Goal: Task Accomplishment & Management: Use online tool/utility

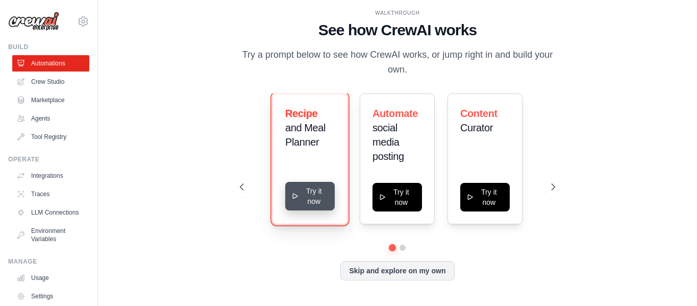
click at [296, 200] on icon at bounding box center [295, 196] width 8 height 8
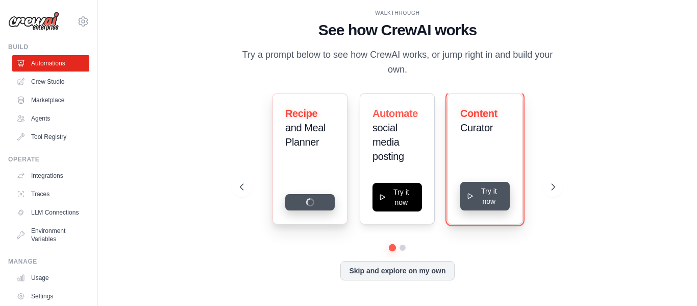
click at [481, 195] on button "Try it now" at bounding box center [484, 196] width 49 height 29
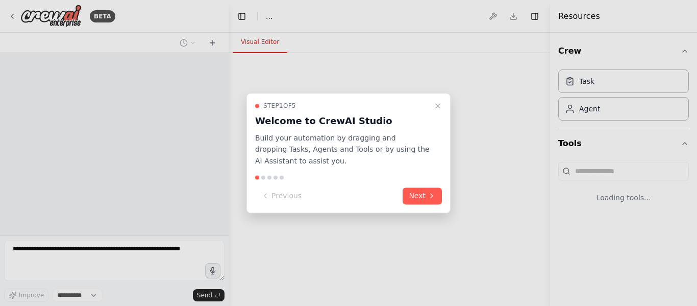
select select "****"
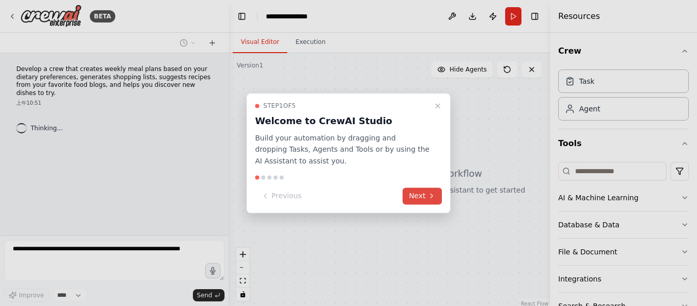
click at [416, 197] on button "Next" at bounding box center [422, 195] width 39 height 17
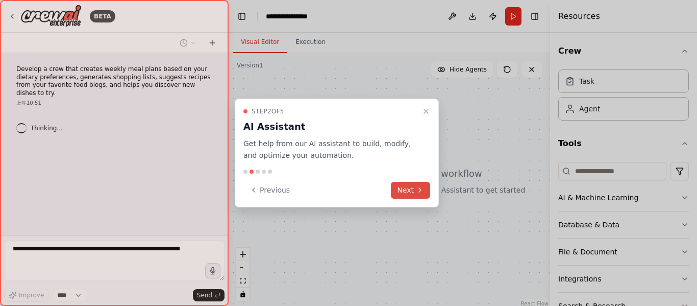
click at [419, 191] on icon at bounding box center [420, 190] width 8 height 8
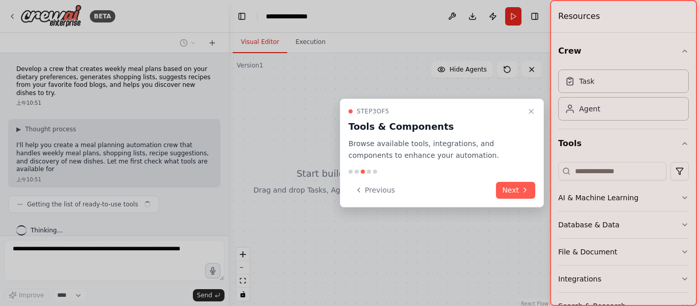
click at [524, 118] on div "Step 3 of 5 Tools & Components Browse available tools, integrations, and compon…" at bounding box center [441, 134] width 187 height 54
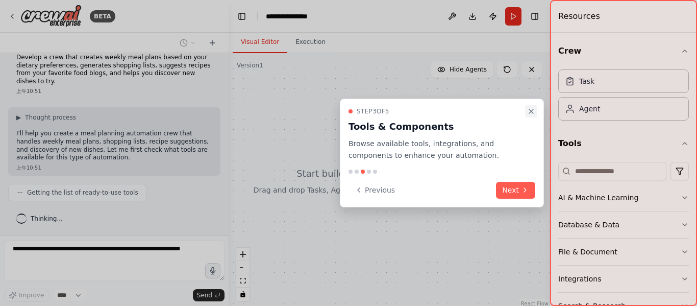
click at [529, 115] on icon "Close walkthrough" at bounding box center [531, 111] width 8 height 8
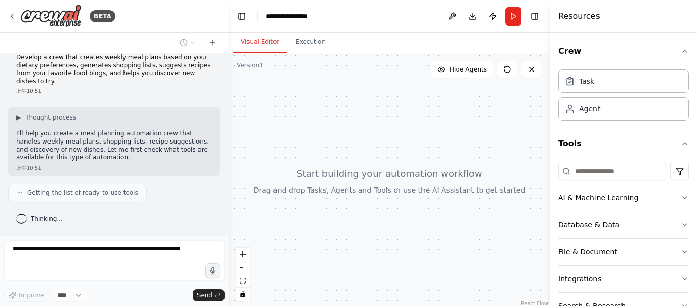
drag, startPoint x: 402, startPoint y: 133, endPoint x: 389, endPoint y: 112, distance: 24.3
click at [390, 111] on div at bounding box center [389, 180] width 321 height 255
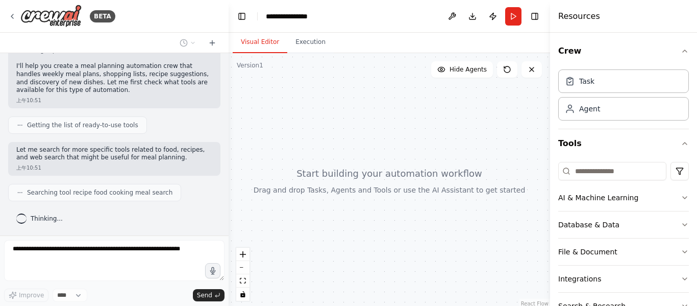
scroll to position [105, 0]
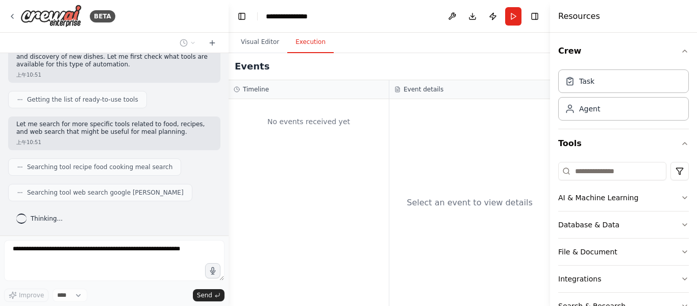
click at [302, 41] on button "Execution" at bounding box center [310, 42] width 46 height 21
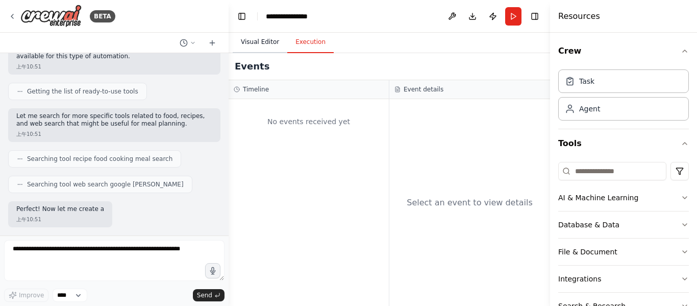
scroll to position [180, 0]
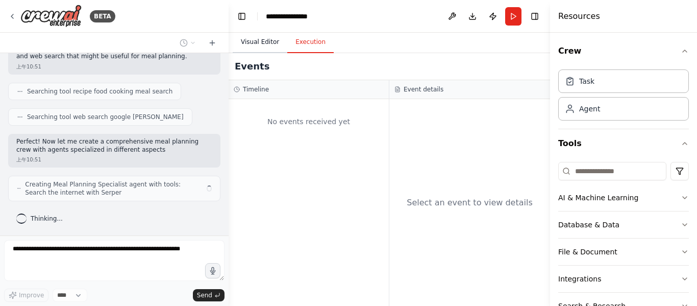
click at [259, 48] on button "Visual Editor" at bounding box center [260, 42] width 55 height 21
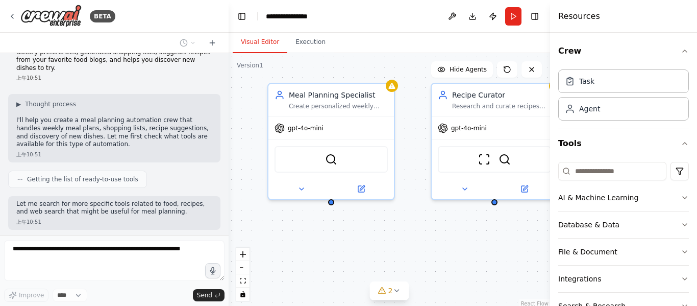
scroll to position [0, 0]
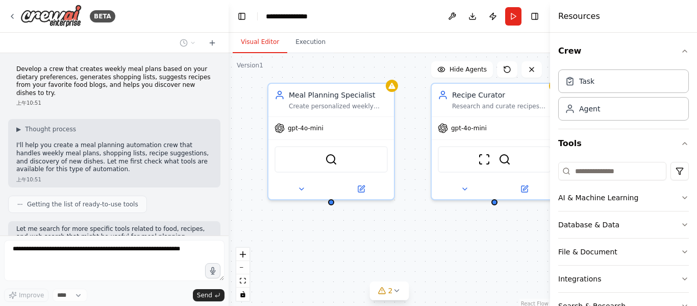
click at [226, 66] on div at bounding box center [227, 153] width 4 height 306
click at [304, 40] on button "Execution" at bounding box center [310, 42] width 46 height 21
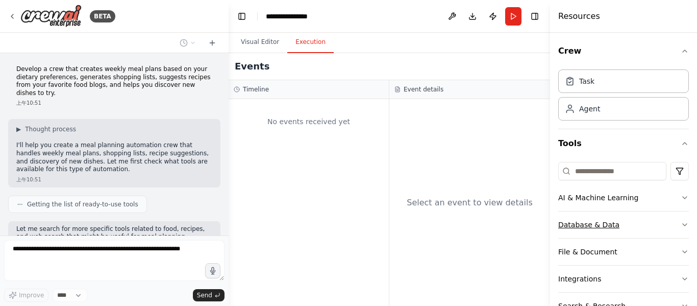
scroll to position [247, 0]
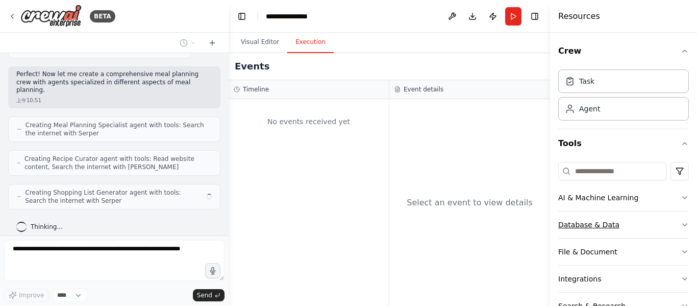
click at [616, 228] on button "Database & Data" at bounding box center [623, 224] width 131 height 27
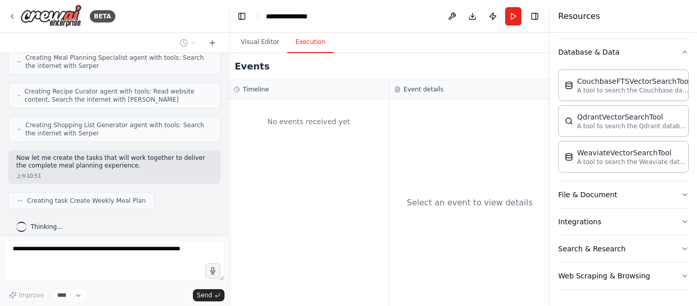
scroll to position [0, 0]
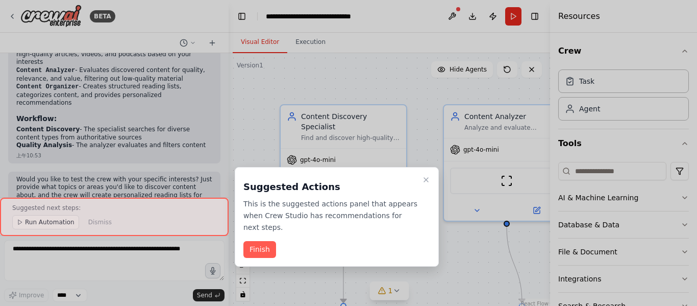
drag, startPoint x: 423, startPoint y: 185, endPoint x: 427, endPoint y: 178, distance: 8.2
click at [423, 183] on button "Close walkthrough" at bounding box center [426, 179] width 12 height 12
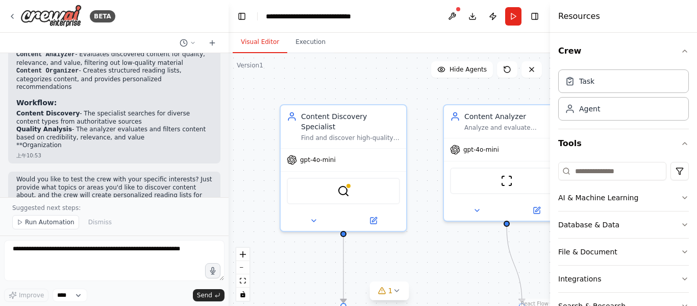
click at [428, 177] on div ".deletable-edge-delete-btn { width: 20px; height: 20px; border: 0px solid #ffff…" at bounding box center [389, 180] width 321 height 255
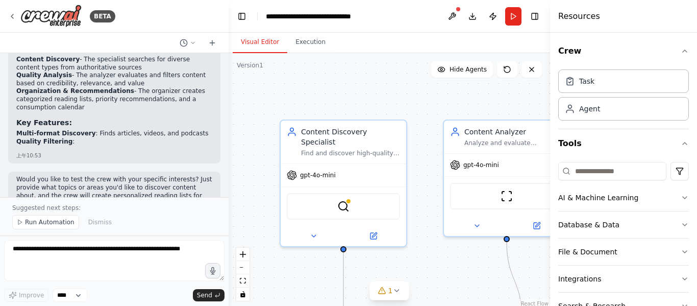
drag, startPoint x: 428, startPoint y: 177, endPoint x: 428, endPoint y: 192, distance: 15.3
click at [428, 192] on div ".deletable-edge-delete-btn { width: 20px; height: 20px; border: 0px solid #ffff…" at bounding box center [389, 180] width 321 height 255
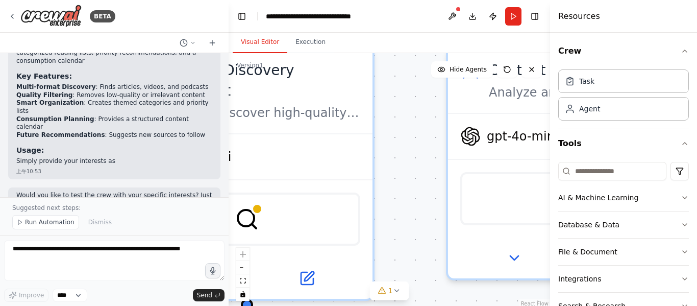
drag, startPoint x: 420, startPoint y: 181, endPoint x: 408, endPoint y: 180, distance: 12.3
click at [408, 180] on div ".deletable-edge-delete-btn { width: 20px; height: 20px; border: 0px solid #ffff…" at bounding box center [389, 180] width 321 height 255
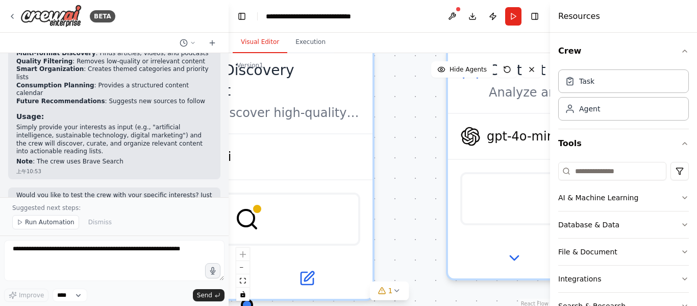
scroll to position [962, 0]
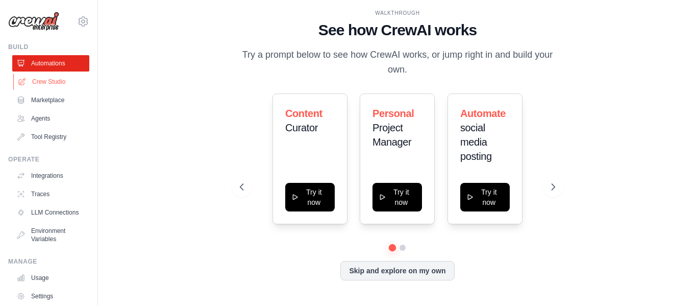
click at [54, 82] on link "Crew Studio" at bounding box center [51, 81] width 77 height 16
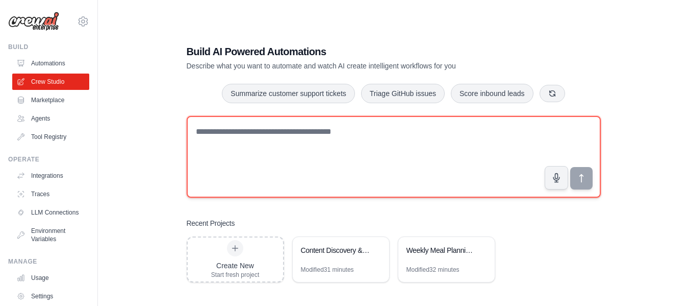
click at [236, 135] on textarea at bounding box center [394, 157] width 414 height 82
